Goal: Information Seeking & Learning: Learn about a topic

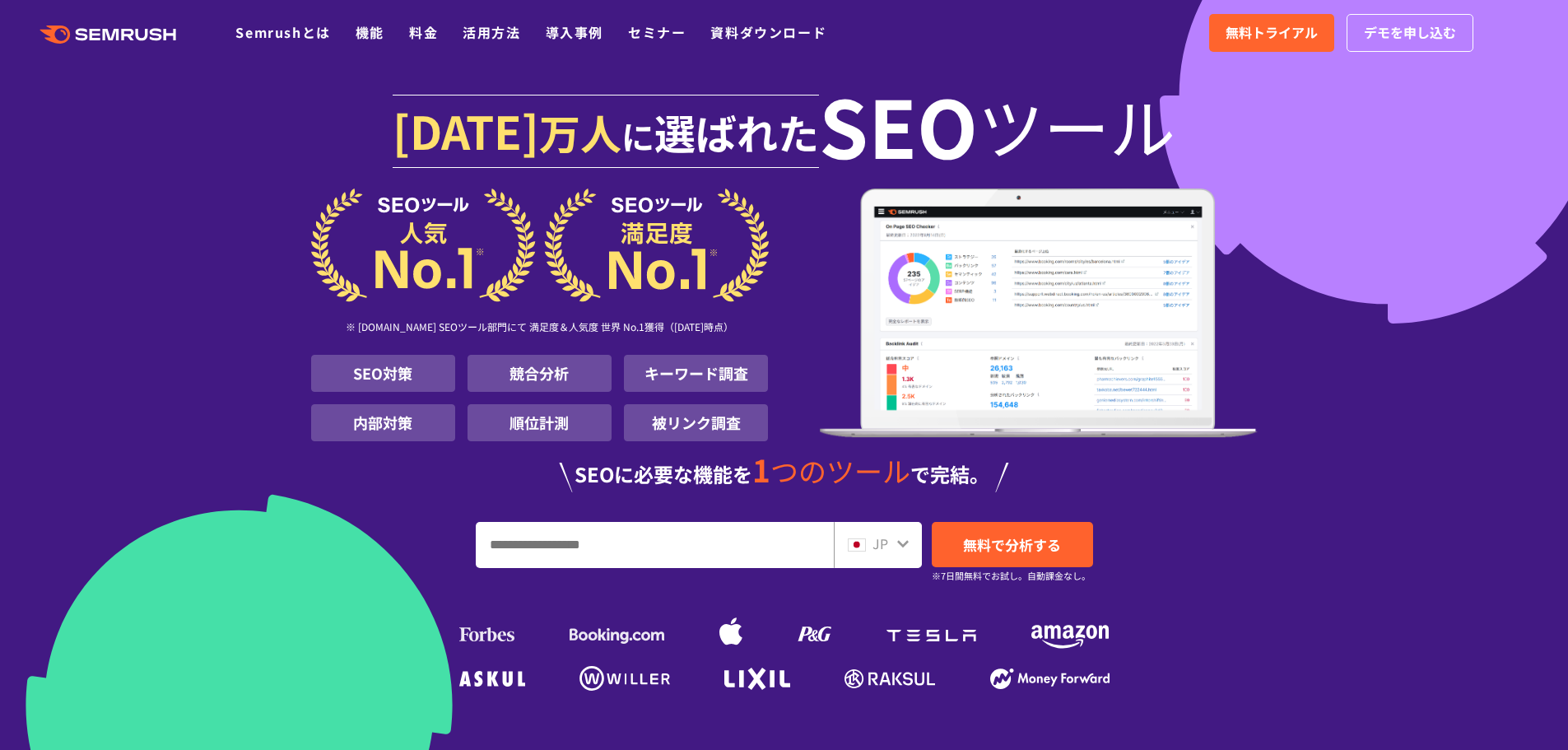
click at [680, 537] on input "URL、キーワードを入力してください" at bounding box center [654, 545] width 356 height 44
click at [1311, 552] on section "[DATE] 万人 に 選ばれた SEO ツール ※ [DOMAIN_NAME] SEOツール部門にて 満足度＆人気度 世界 No.1獲得（[DATE]時点）…" at bounding box center [784, 390] width 1568 height 781
click at [415, 28] on link "料金" at bounding box center [423, 31] width 29 height 20
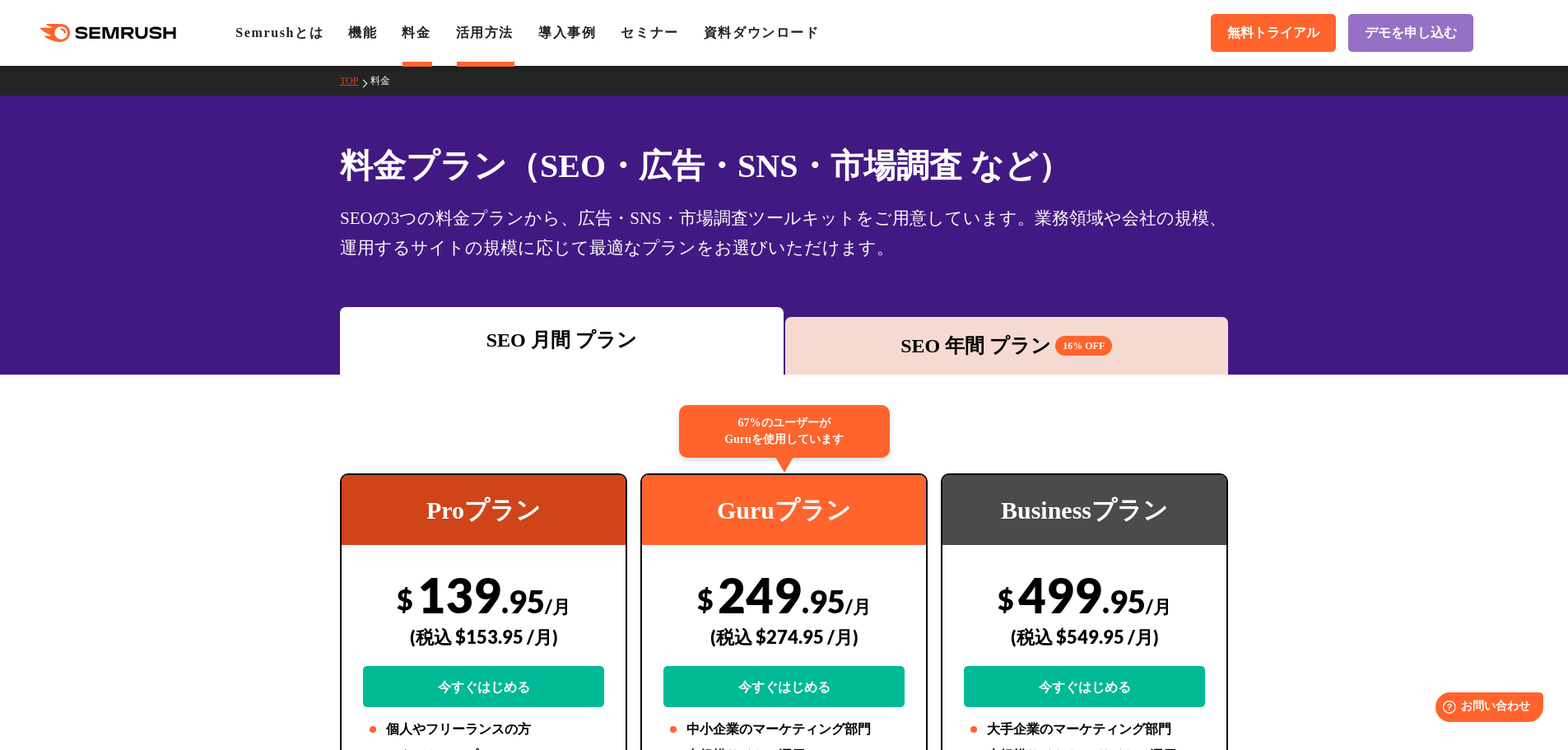
click at [496, 31] on link "活用方法" at bounding box center [485, 32] width 58 height 14
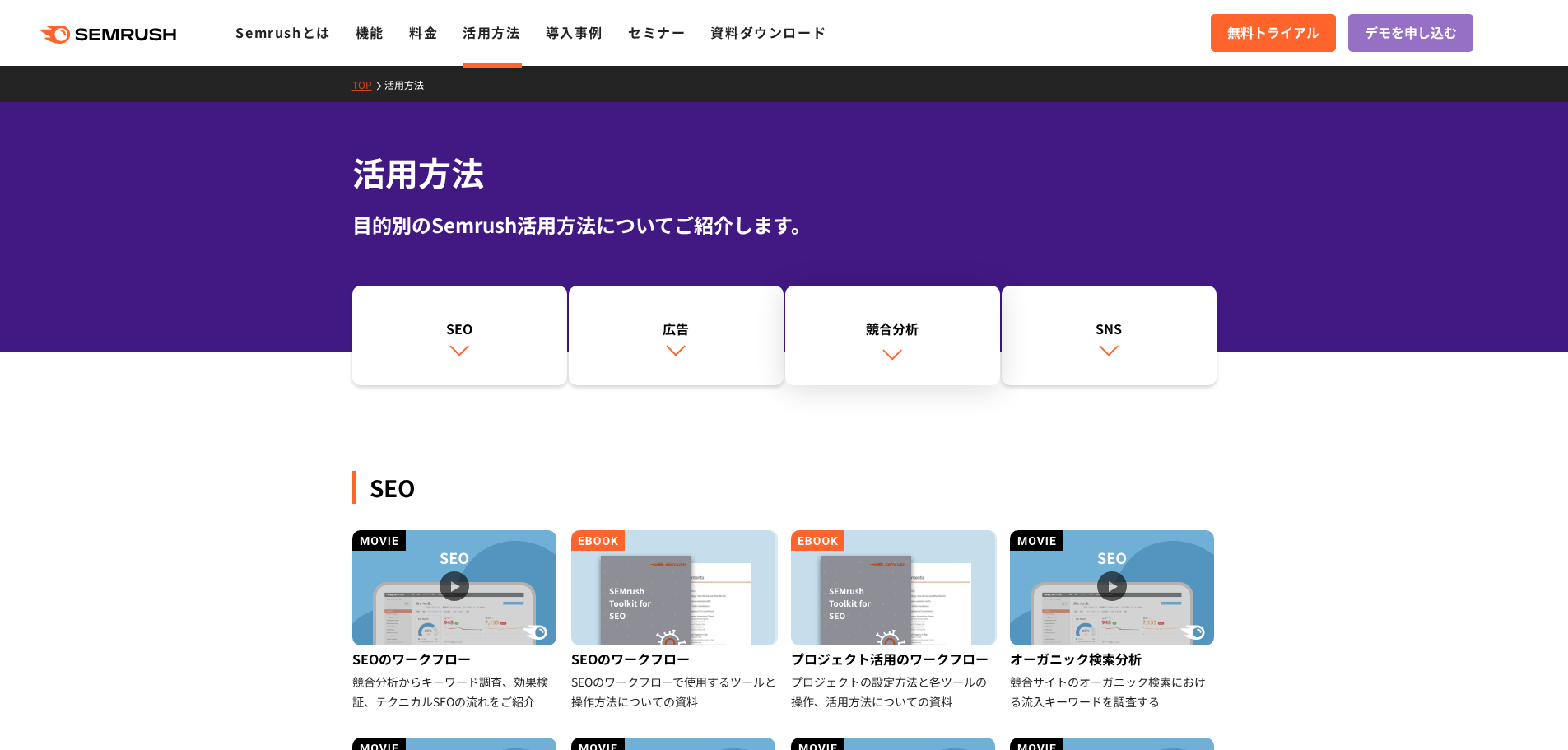
click at [904, 329] on div "競合分析" at bounding box center [892, 328] width 198 height 20
